Goal: Task Accomplishment & Management: Complete application form

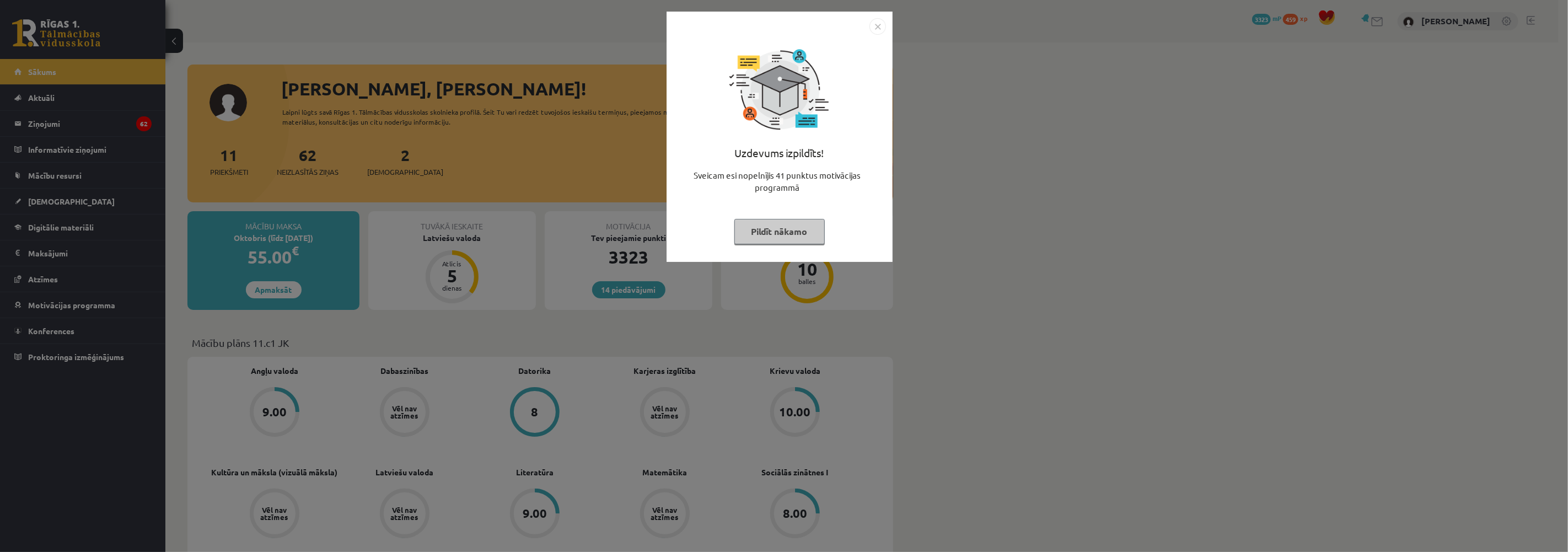
click at [772, 229] on button "Pildīt nākamo" at bounding box center [779, 232] width 90 height 25
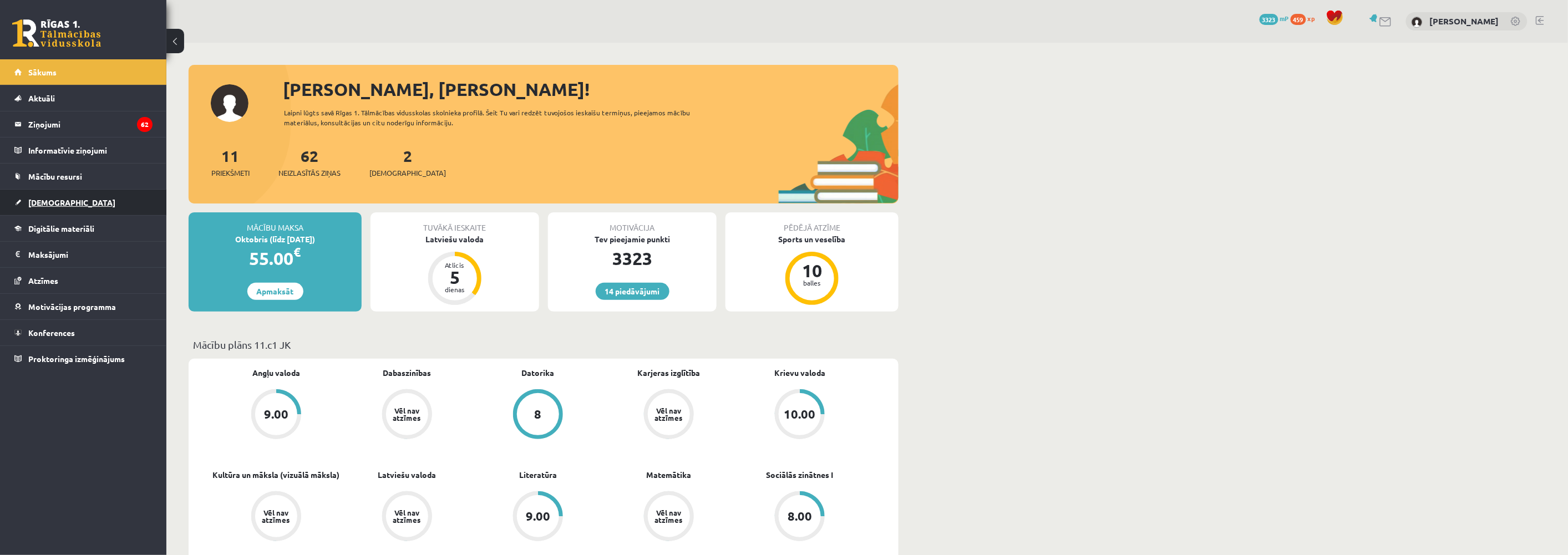
click at [46, 195] on link "[DEMOGRAPHIC_DATA]" at bounding box center [83, 202] width 138 height 25
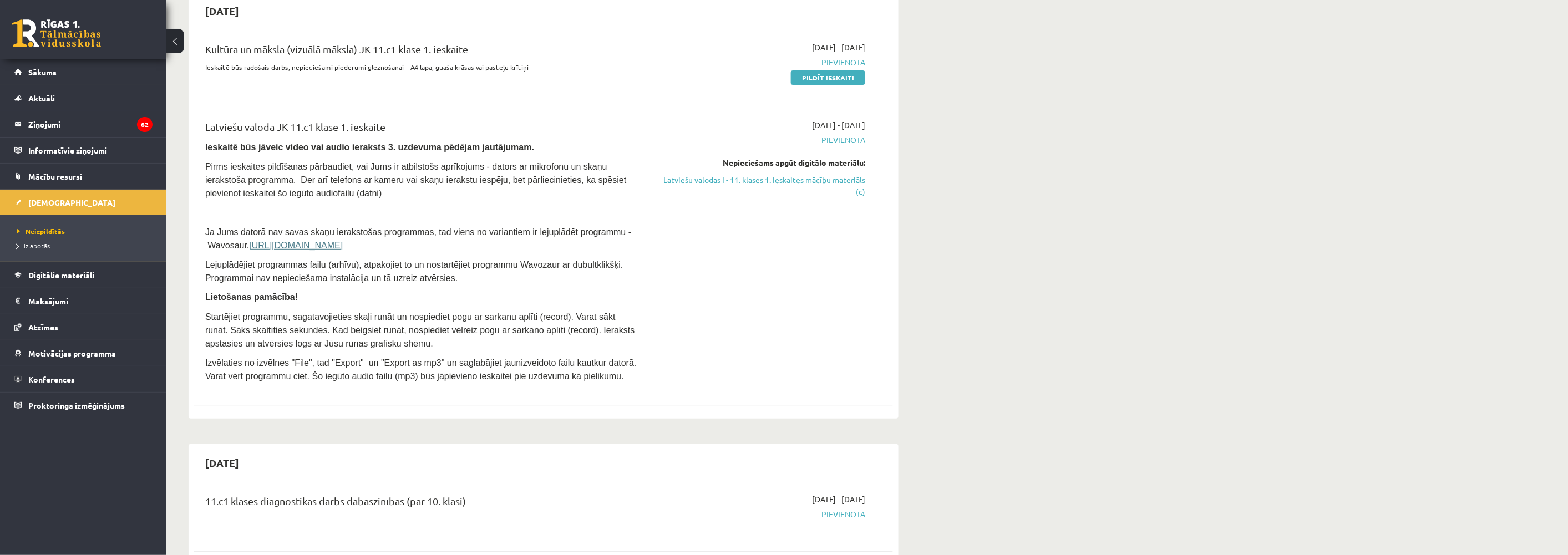
scroll to position [123, 0]
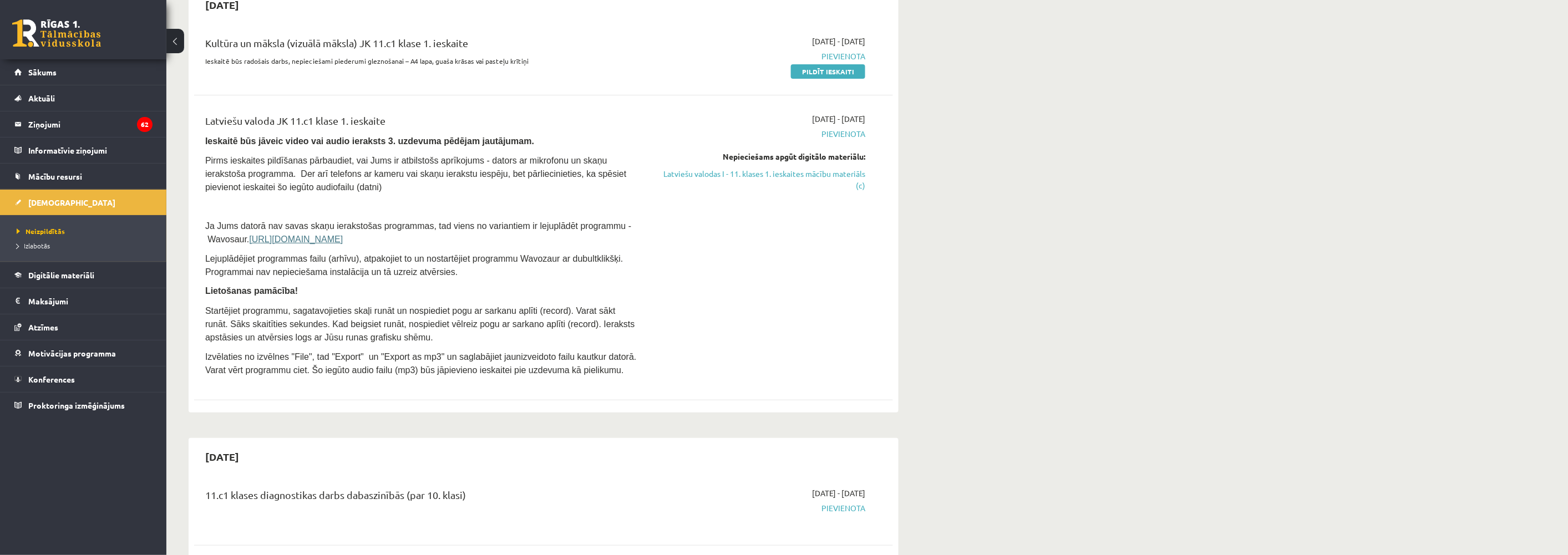
drag, startPoint x: 760, startPoint y: 168, endPoint x: 832, endPoint y: 28, distance: 157.4
click at [760, 168] on link "Latviešu valodas I - 11. klases 1. ieskaites mācību materiāls (c)" at bounding box center [761, 179] width 209 height 23
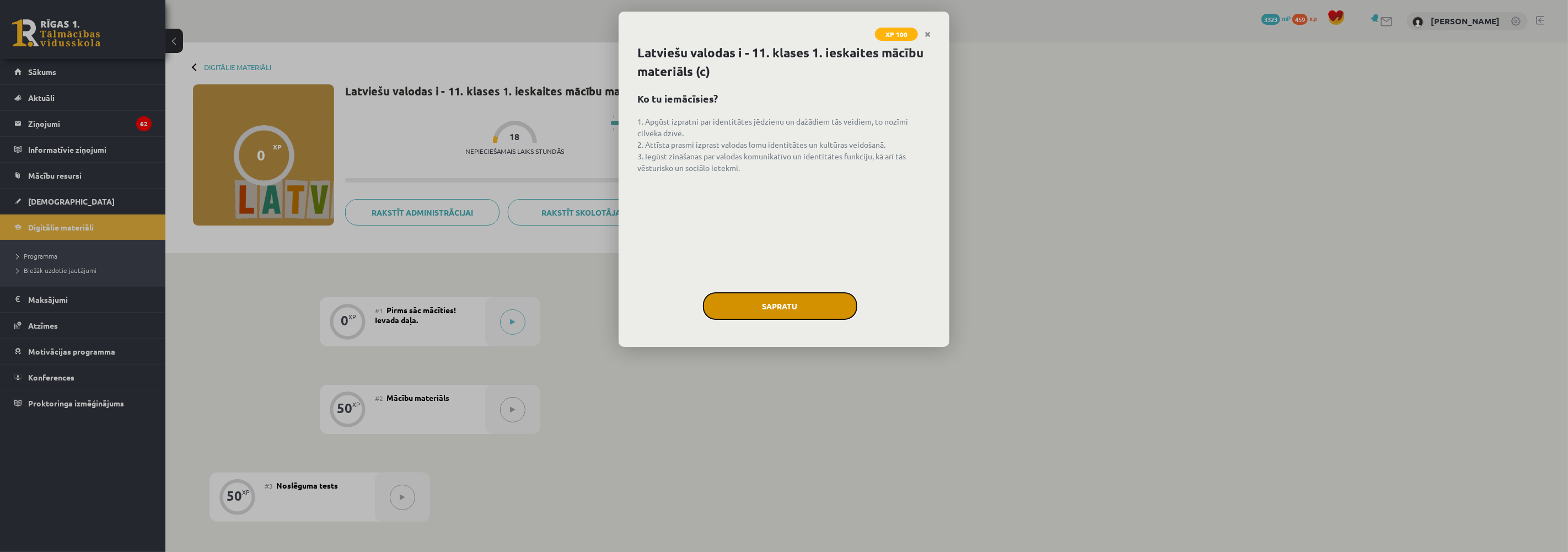
click at [768, 309] on button "Sapratu" at bounding box center [780, 306] width 155 height 28
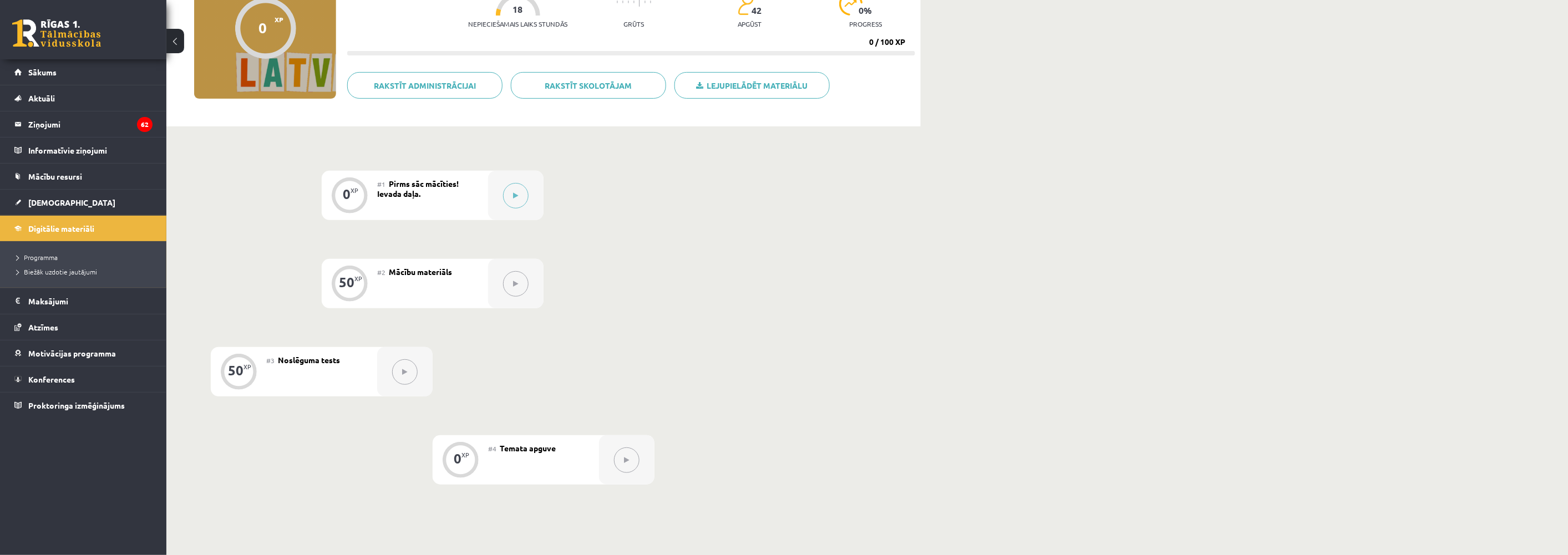
scroll to position [246, 0]
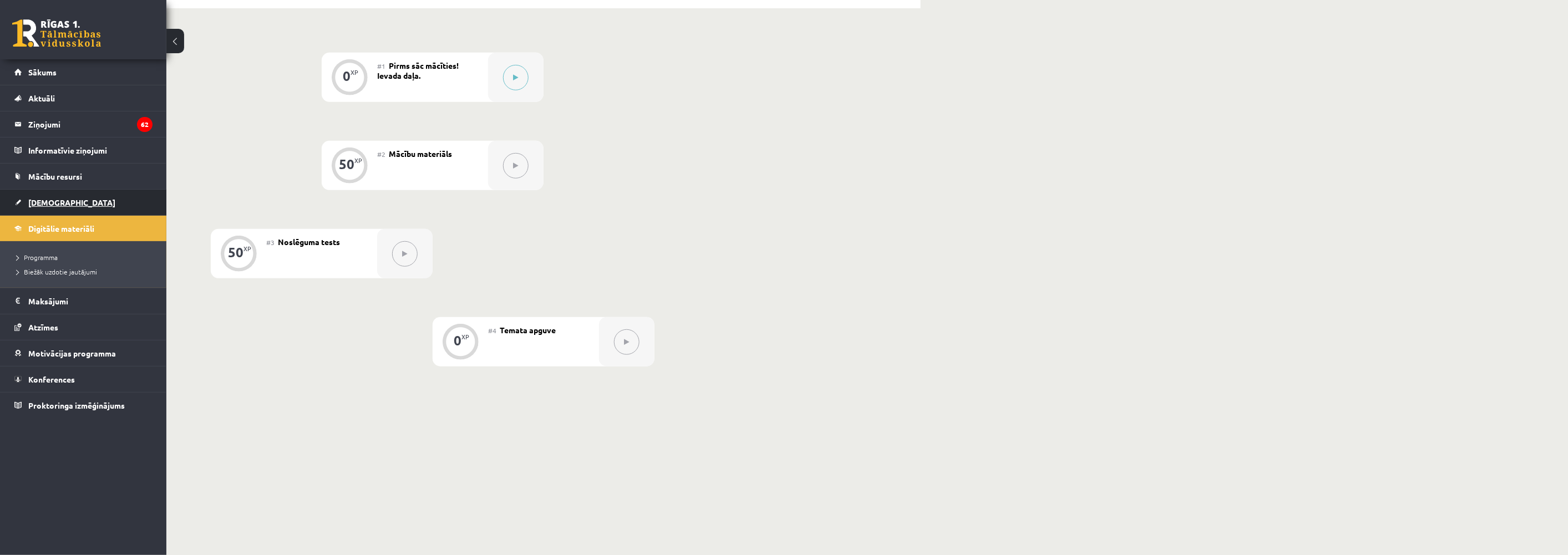
click at [43, 192] on link "[DEMOGRAPHIC_DATA]" at bounding box center [83, 202] width 138 height 25
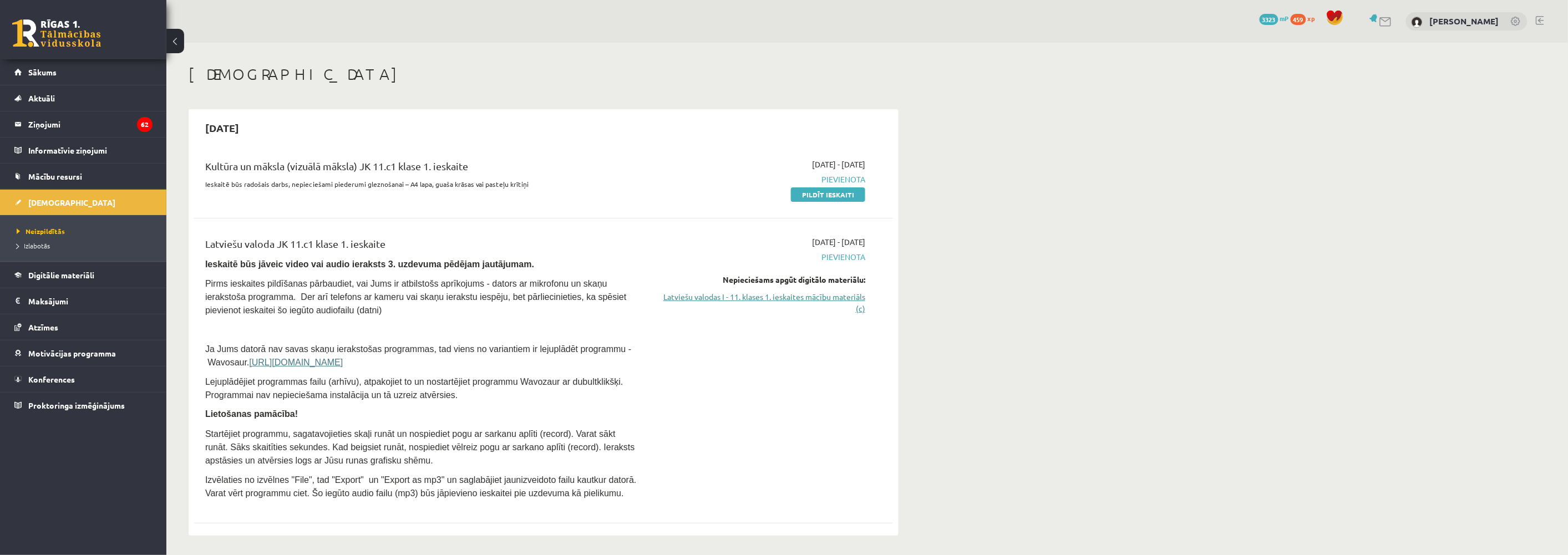
click at [736, 297] on link "Latviešu valodas I - 11. klases 1. ieskaites mācību materiāls (c)" at bounding box center [761, 302] width 209 height 23
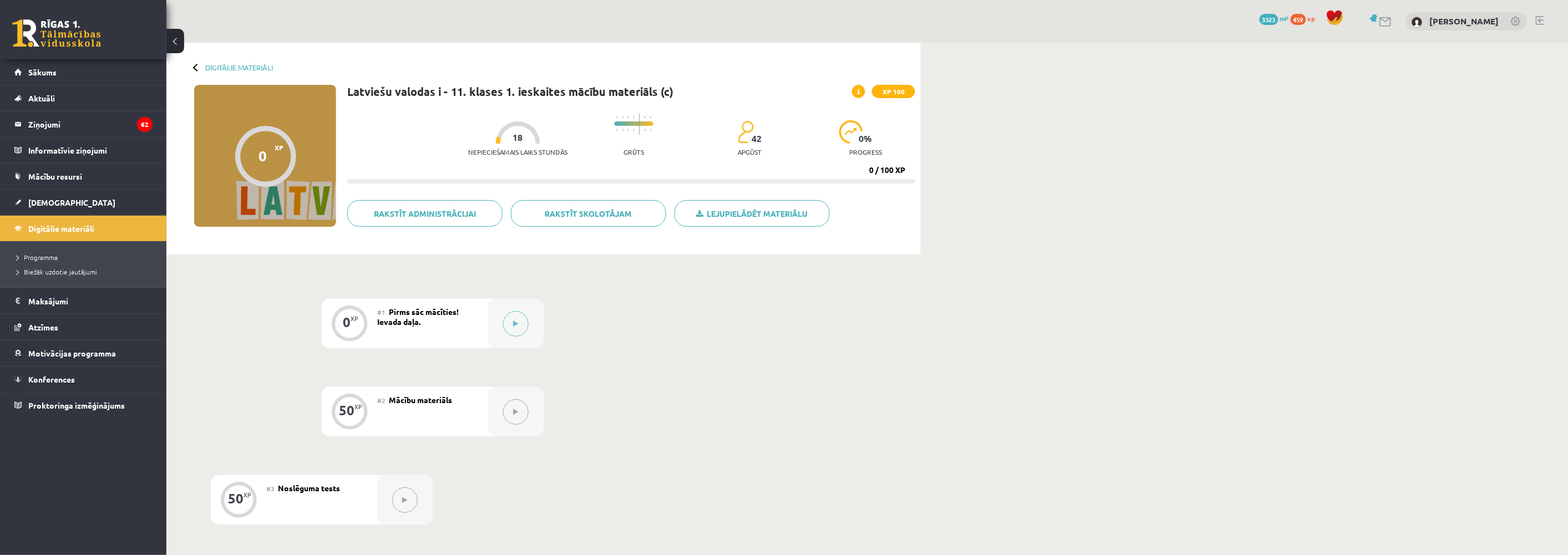
click at [928, 358] on div "Digitālie materiāli 0 XP XP 100 0 / 100 XP Latviešu valodas i - 11. klases 1. i…" at bounding box center [867, 369] width 1401 height 653
click at [502, 323] on div at bounding box center [515, 324] width 55 height 49
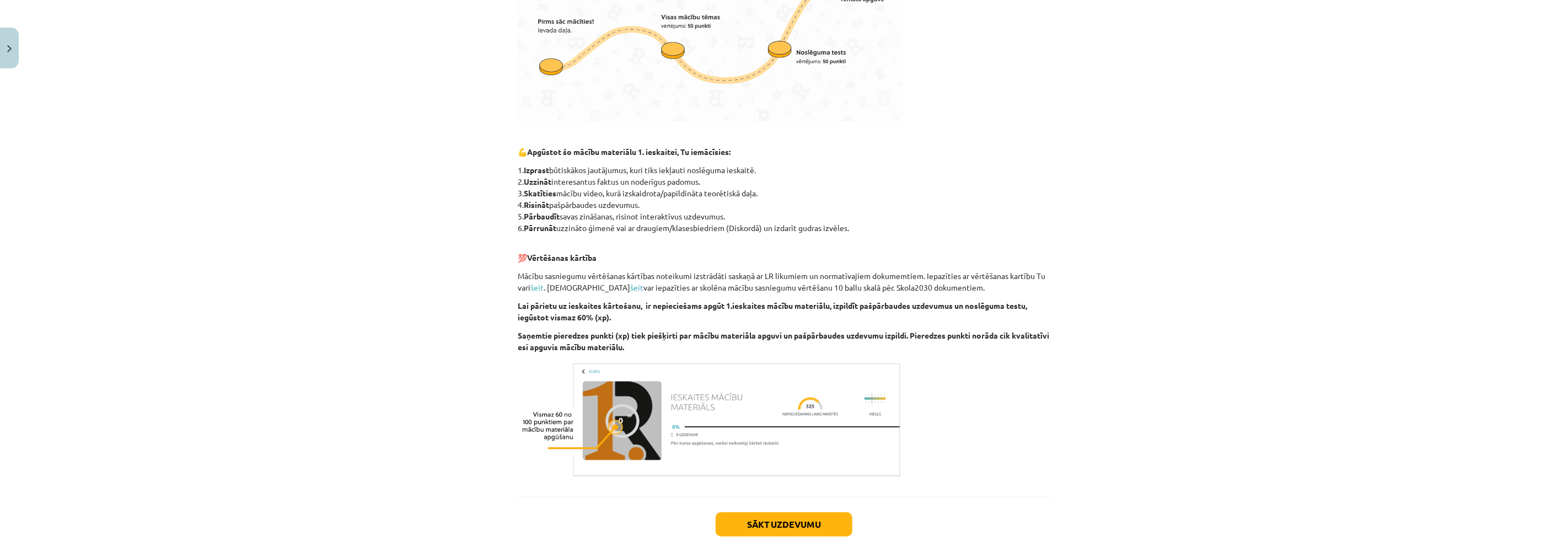
scroll to position [442, 0]
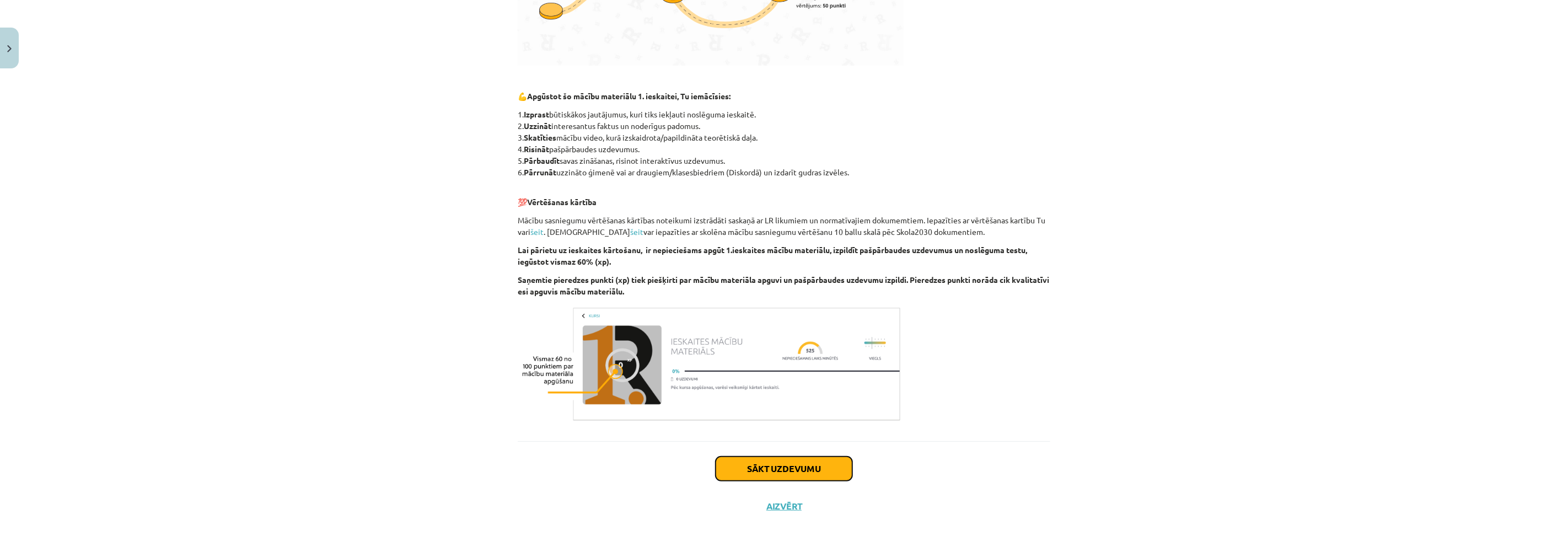
click at [778, 462] on button "Sākt uzdevumu" at bounding box center [784, 468] width 137 height 25
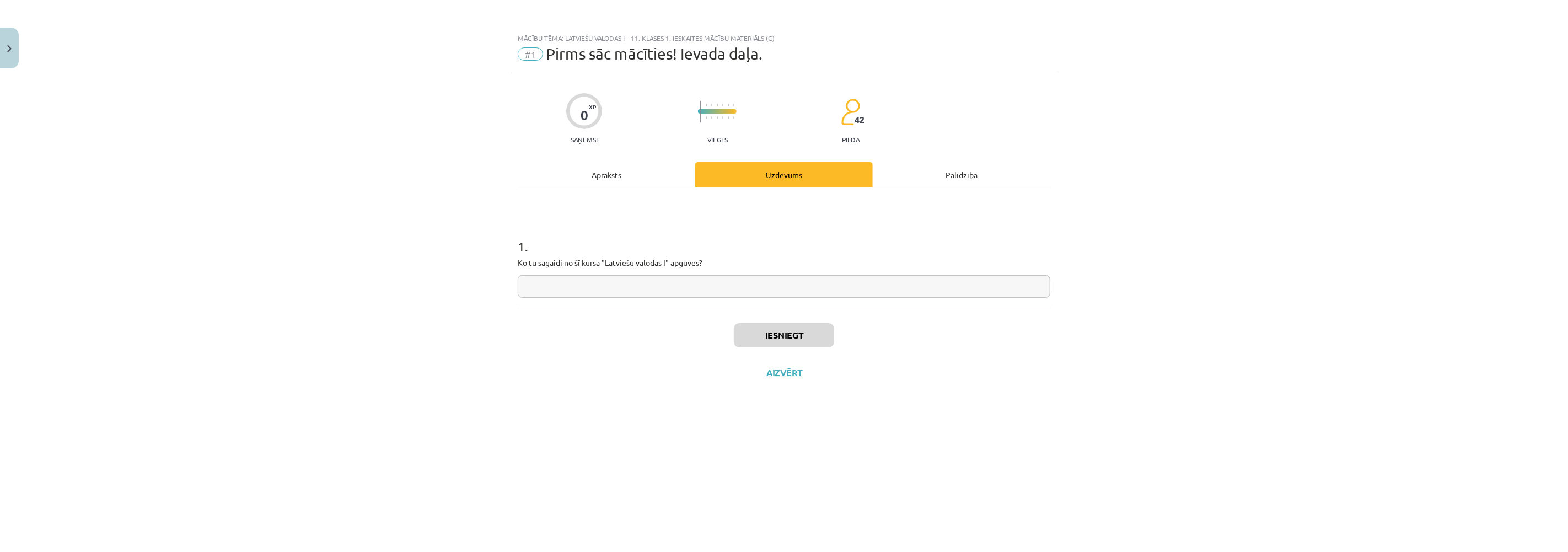
scroll to position [0, 0]
drag, startPoint x: 636, startPoint y: 287, endPoint x: 656, endPoint y: 290, distance: 20.2
click at [636, 287] on input "text" at bounding box center [784, 286] width 533 height 23
type input "**********"
click at [784, 334] on button "Iesniegt" at bounding box center [784, 335] width 101 height 25
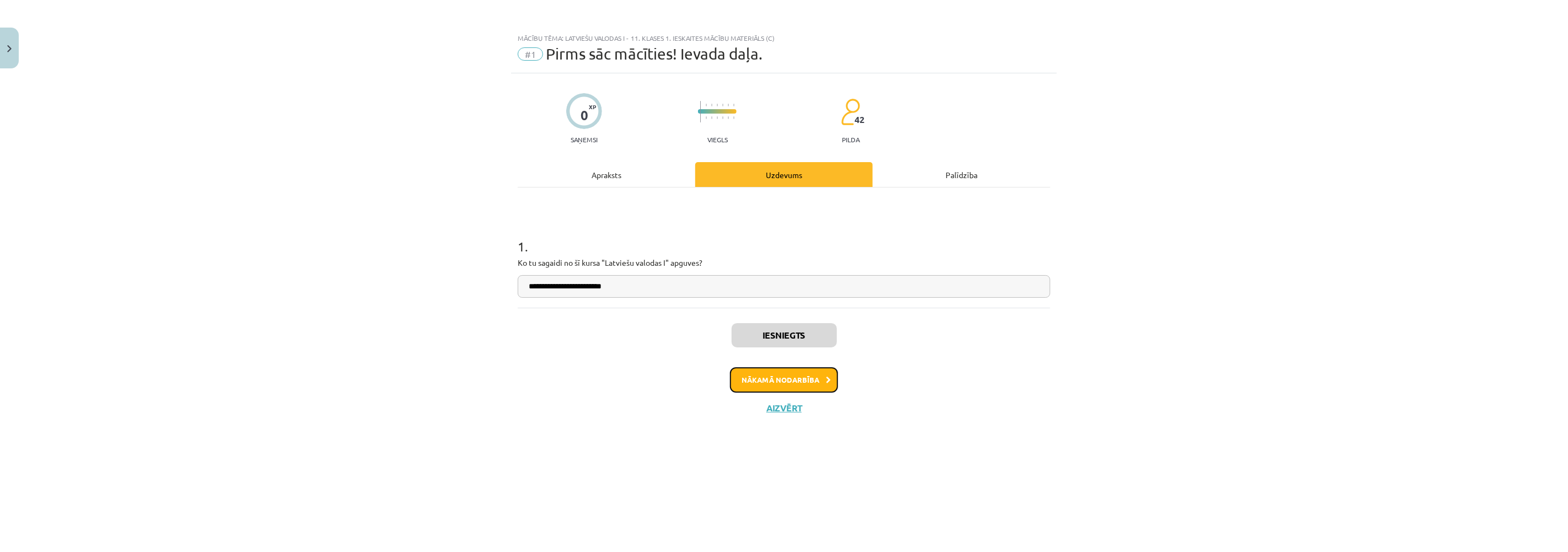
click at [800, 383] on button "Nākamā nodarbība" at bounding box center [784, 380] width 108 height 25
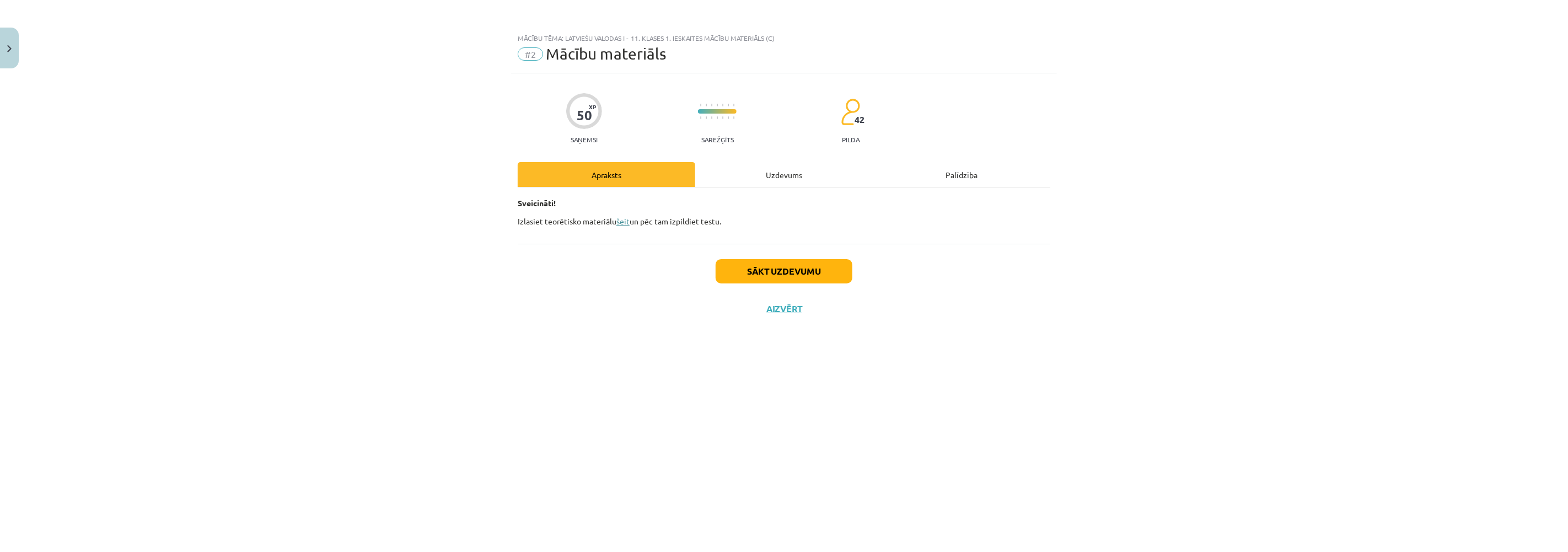
click at [623, 220] on link "šeit" at bounding box center [623, 221] width 14 height 10
